Goal: Task Accomplishment & Management: Manage account settings

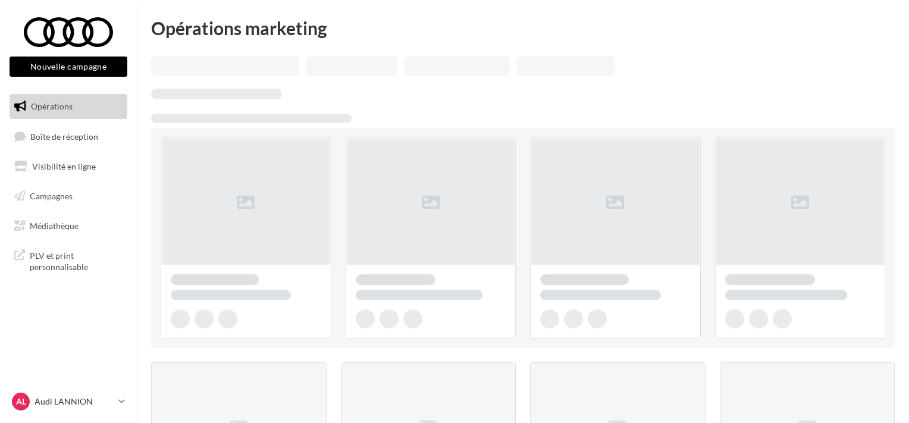
click at [89, 144] on link "Boîte de réception" at bounding box center [68, 137] width 123 height 26
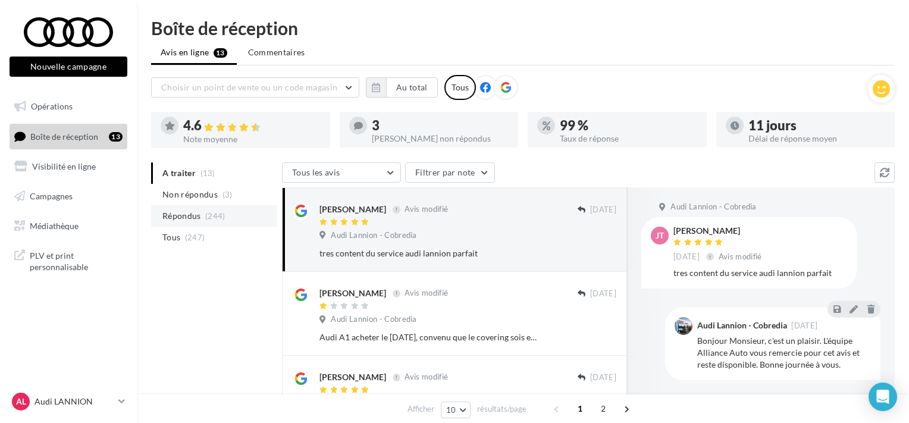
click at [176, 206] on li "Répondus (244)" at bounding box center [214, 215] width 126 height 21
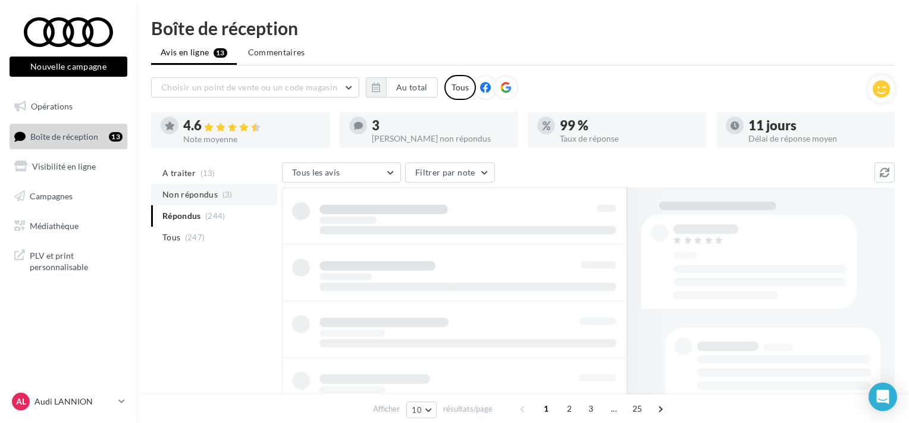
click at [179, 195] on span "Non répondus" at bounding box center [189, 195] width 55 height 12
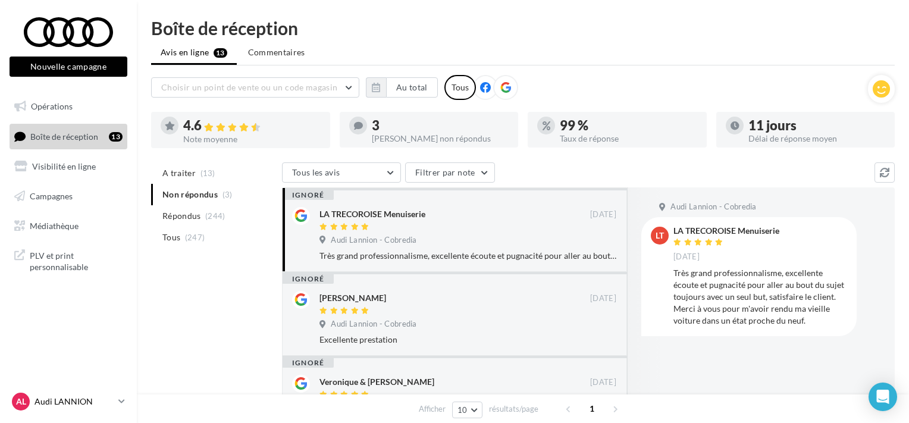
click at [74, 399] on p "Audi LANNION" at bounding box center [74, 402] width 79 height 12
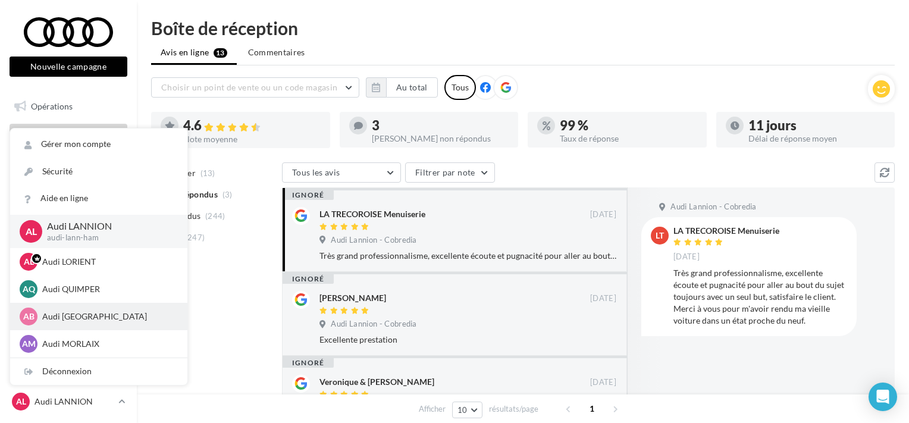
click at [73, 311] on div "AB Audi BREST audi-bres-ham" at bounding box center [99, 317] width 158 height 18
